Goal: Browse casually

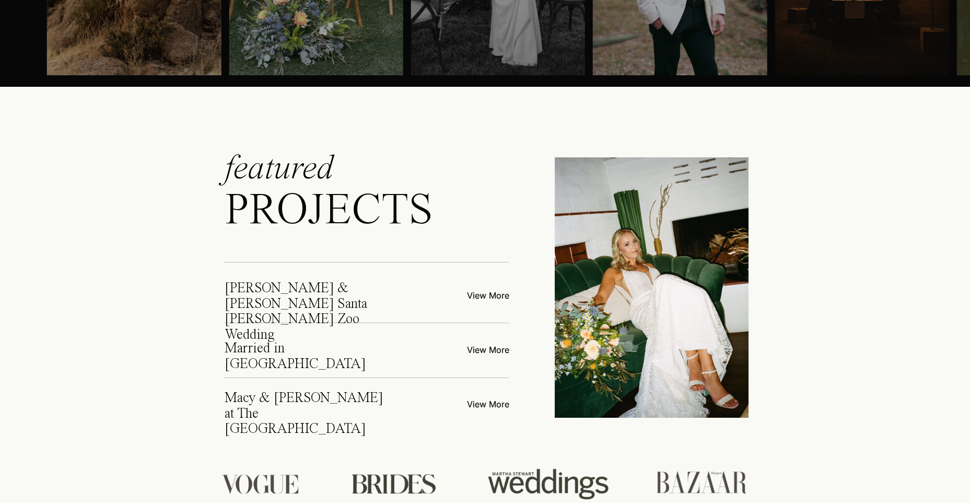
scroll to position [3866, 0]
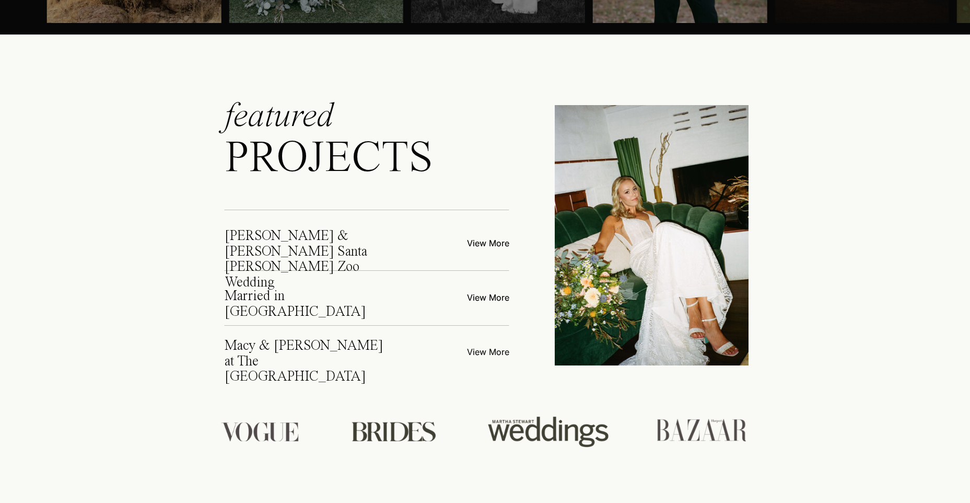
click at [489, 354] on p "View More" at bounding box center [468, 350] width 84 height 11
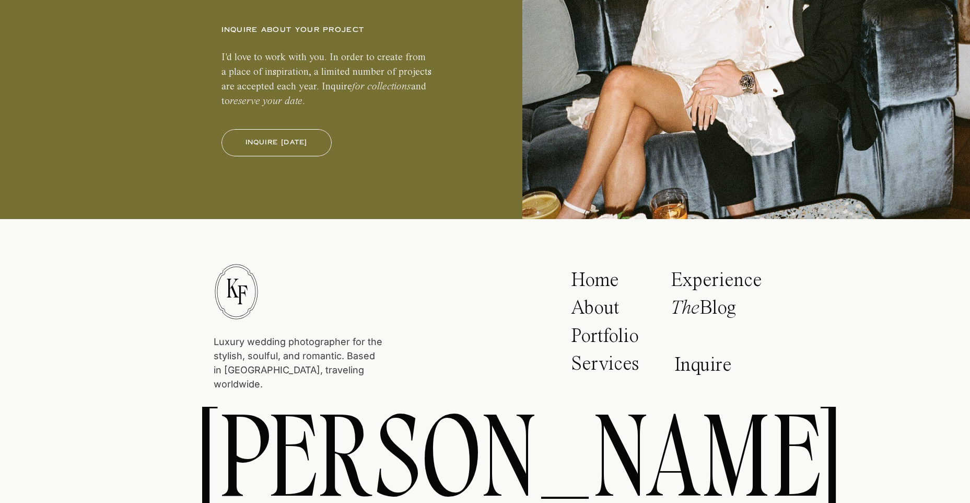
scroll to position [11271, 0]
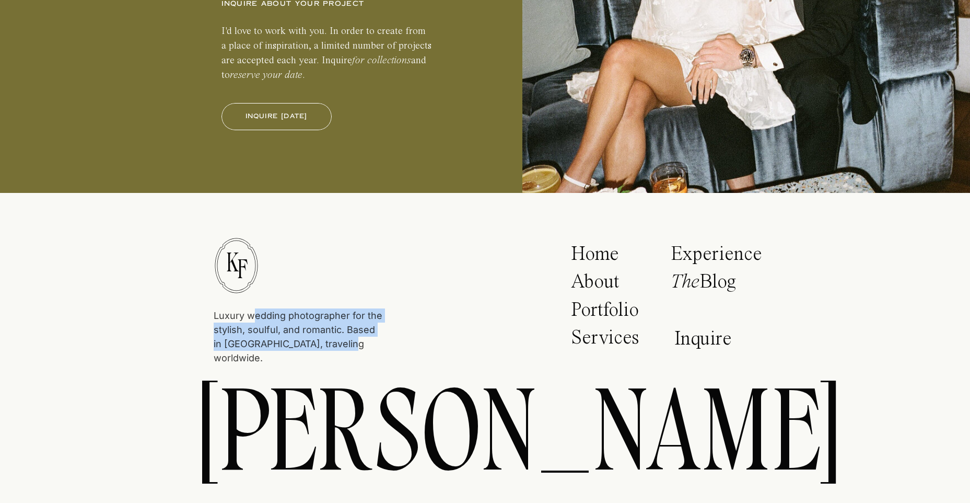
drag, startPoint x: 255, startPoint y: 315, endPoint x: 350, endPoint y: 341, distance: 98.1
click at [350, 341] on p "Luxury wedding photographer for the stylish, soulful, and romantic. Based in [G…" at bounding box center [298, 330] width 169 height 45
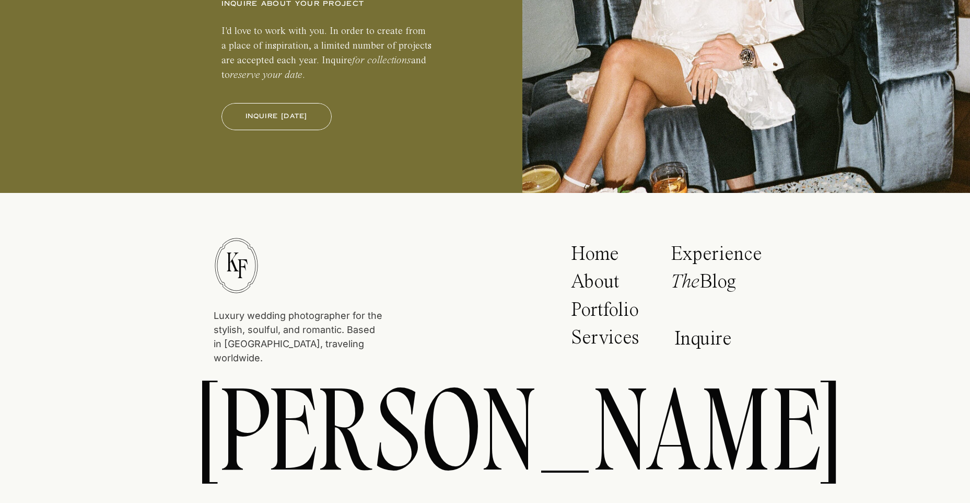
drag, startPoint x: 350, startPoint y: 341, endPoint x: 367, endPoint y: 343, distance: 16.8
click at [367, 343] on p "Luxury wedding photographer for the stylish, soulful, and romantic. Based in [G…" at bounding box center [298, 330] width 169 height 45
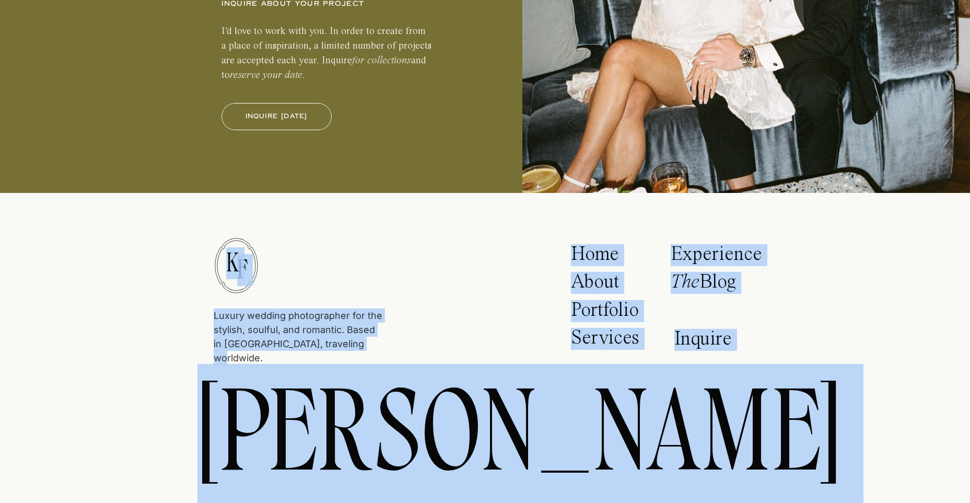
drag, startPoint x: 364, startPoint y: 345, endPoint x: 206, endPoint y: 319, distance: 160.4
drag, startPoint x: 206, startPoint y: 319, endPoint x: 228, endPoint y: 319, distance: 21.9
click at [228, 319] on p "Luxury wedding photographer for the stylish, soulful, and romantic. Based in [G…" at bounding box center [298, 330] width 169 height 45
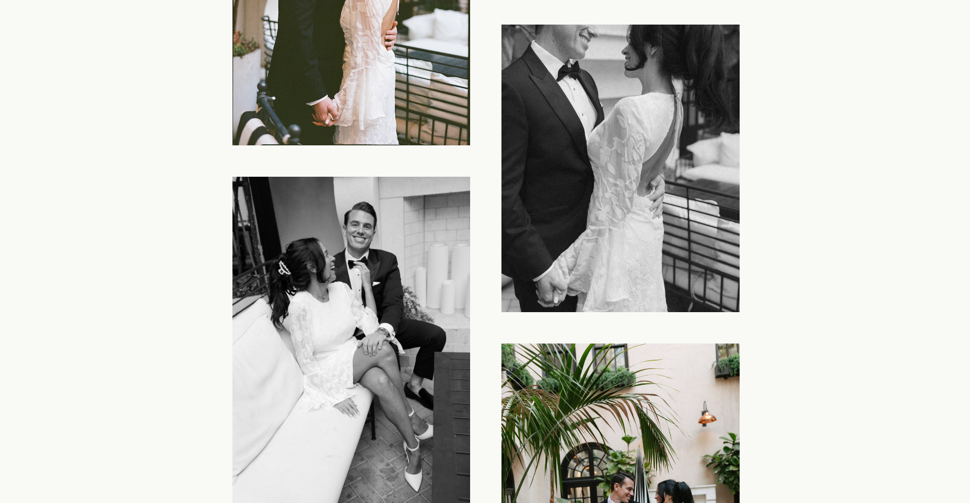
scroll to position [3918, 0]
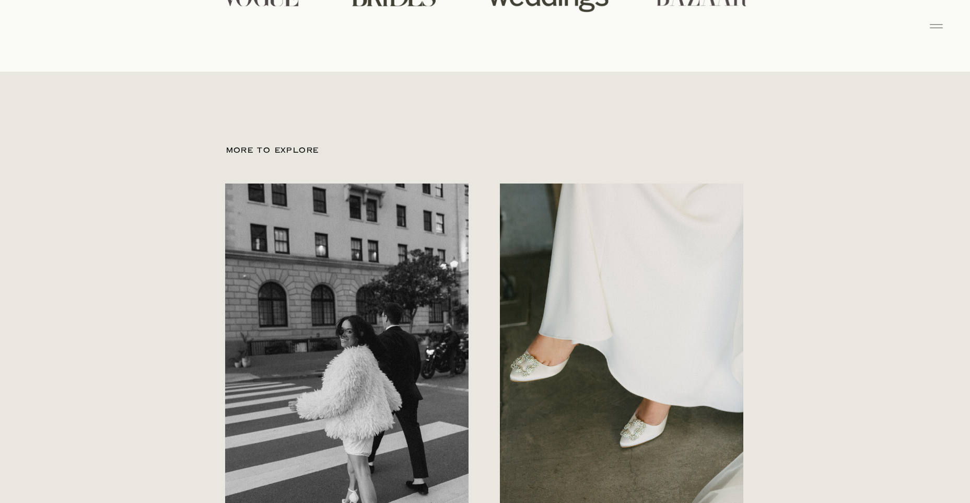
scroll to position [4440, 0]
